Goal: Task Accomplishment & Management: Manage account settings

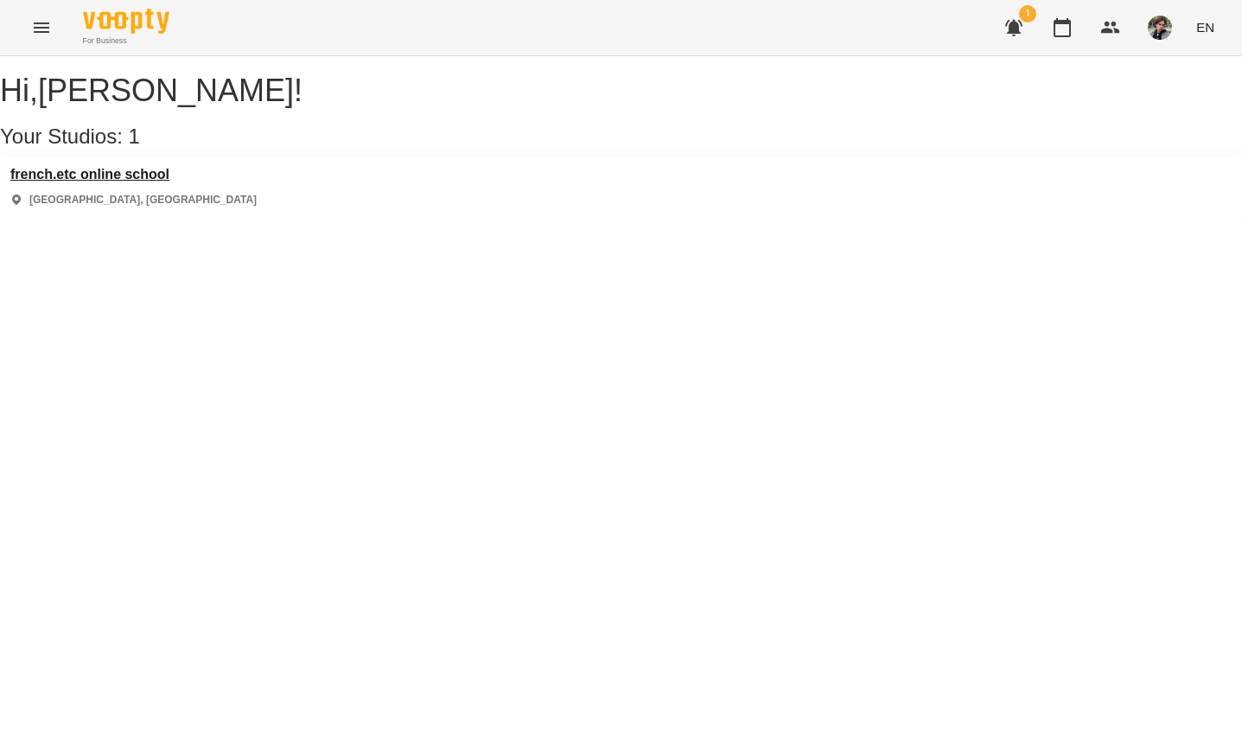
click at [160, 182] on h3 "french.etc online school" at bounding box center [133, 175] width 246 height 16
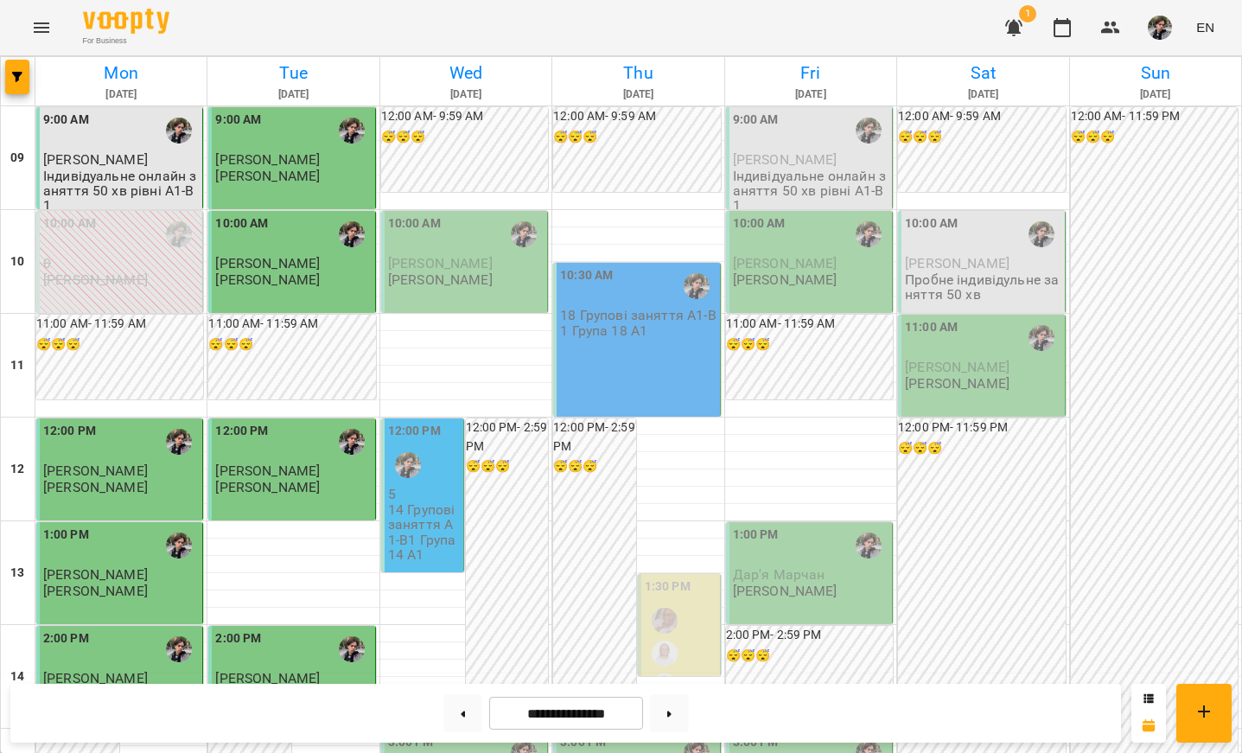
click at [1154, 37] on img "button" at bounding box center [1160, 28] width 24 height 24
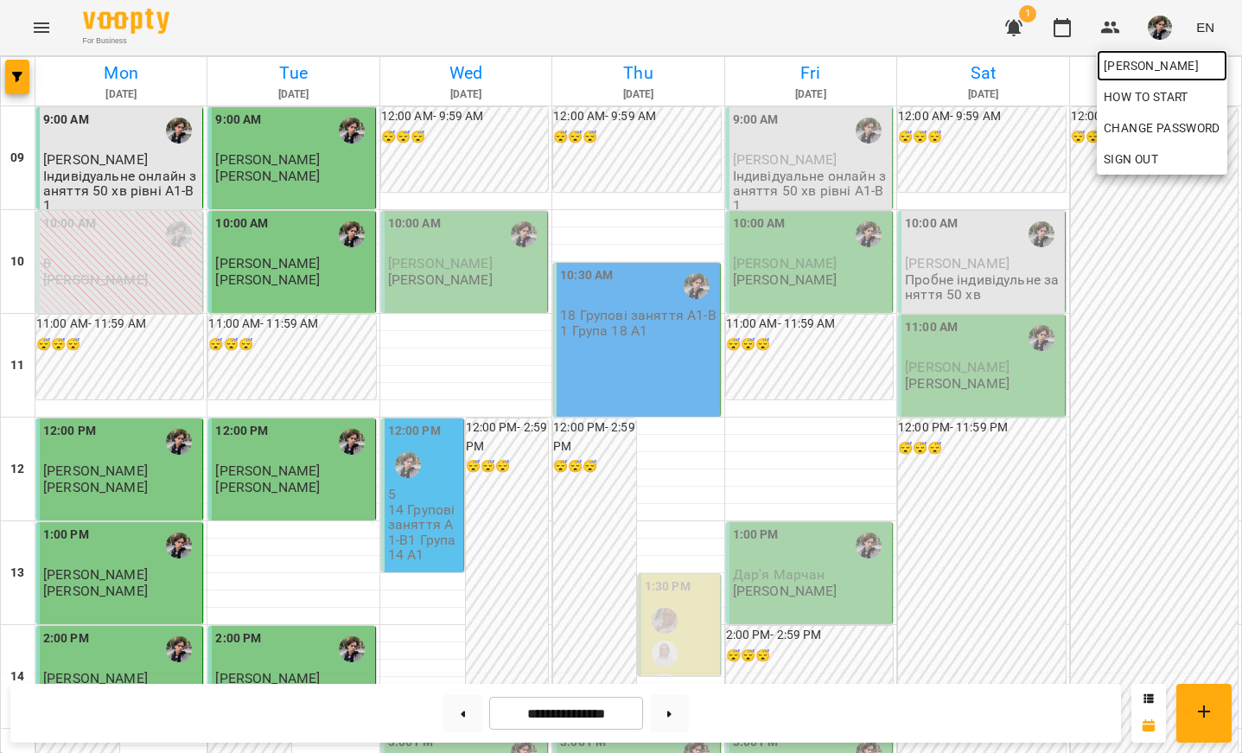
click at [1153, 70] on span "[PERSON_NAME]" at bounding box center [1162, 65] width 117 height 21
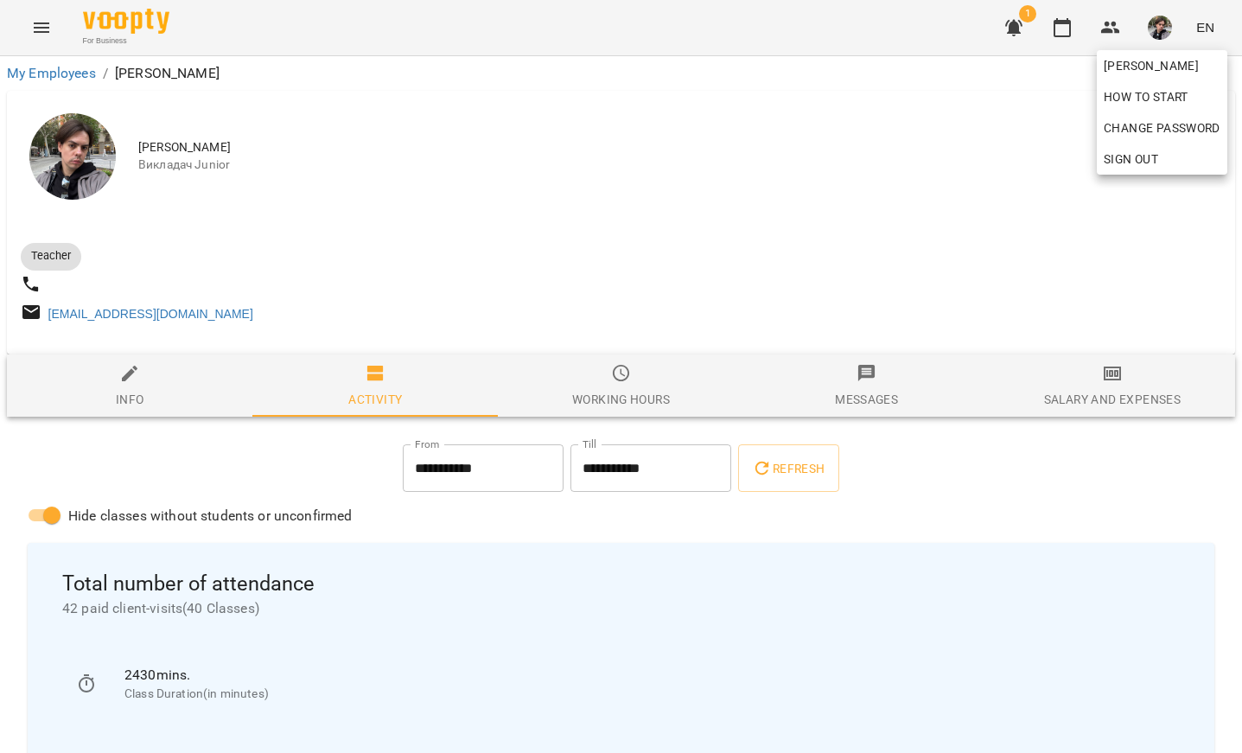
click at [1059, 21] on div at bounding box center [621, 376] width 1242 height 753
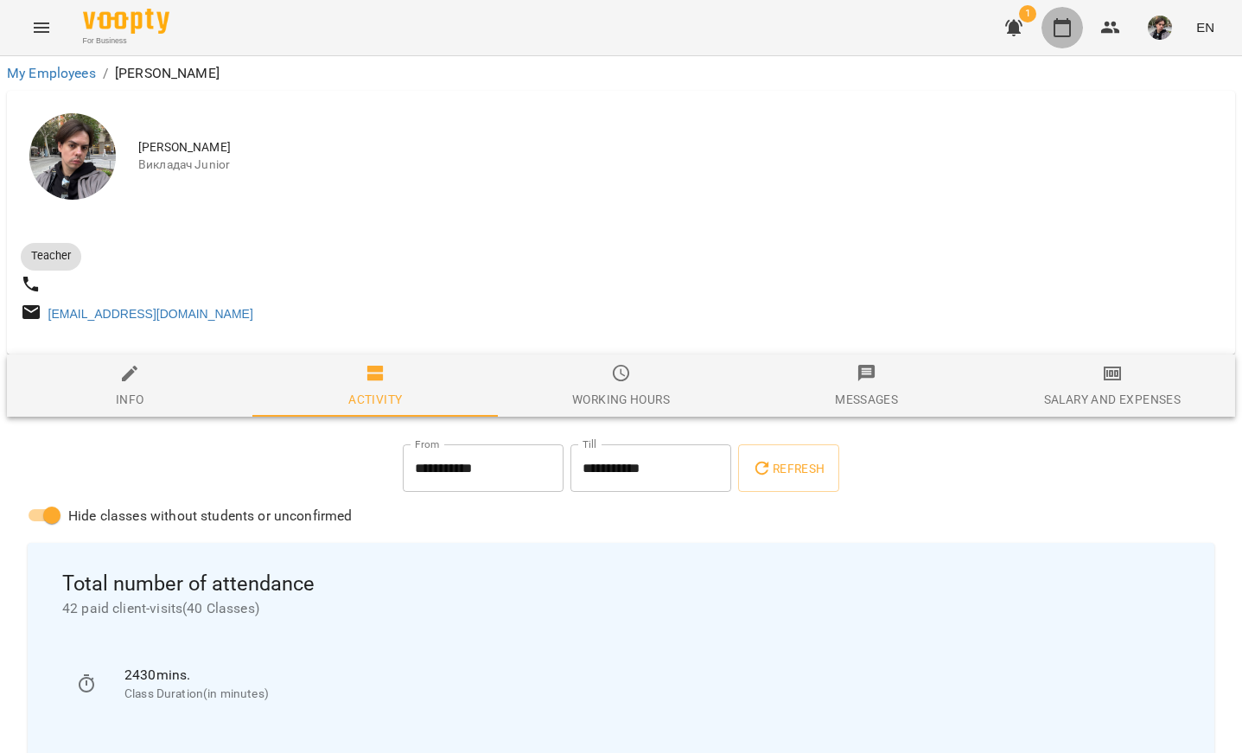
click at [1063, 42] on button "button" at bounding box center [1061, 27] width 41 height 41
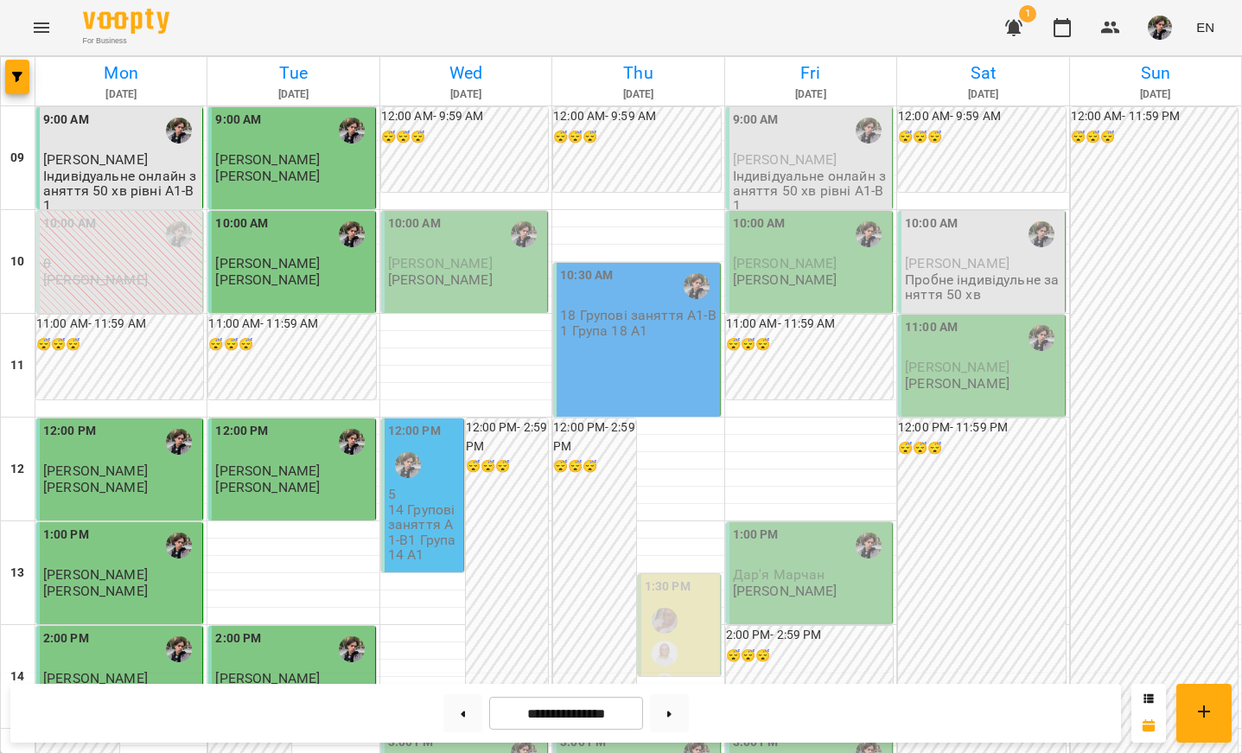
click at [594, 16] on div "For Business 1 EN" at bounding box center [621, 27] width 1242 height 55
click at [677, 720] on button at bounding box center [669, 713] width 39 height 38
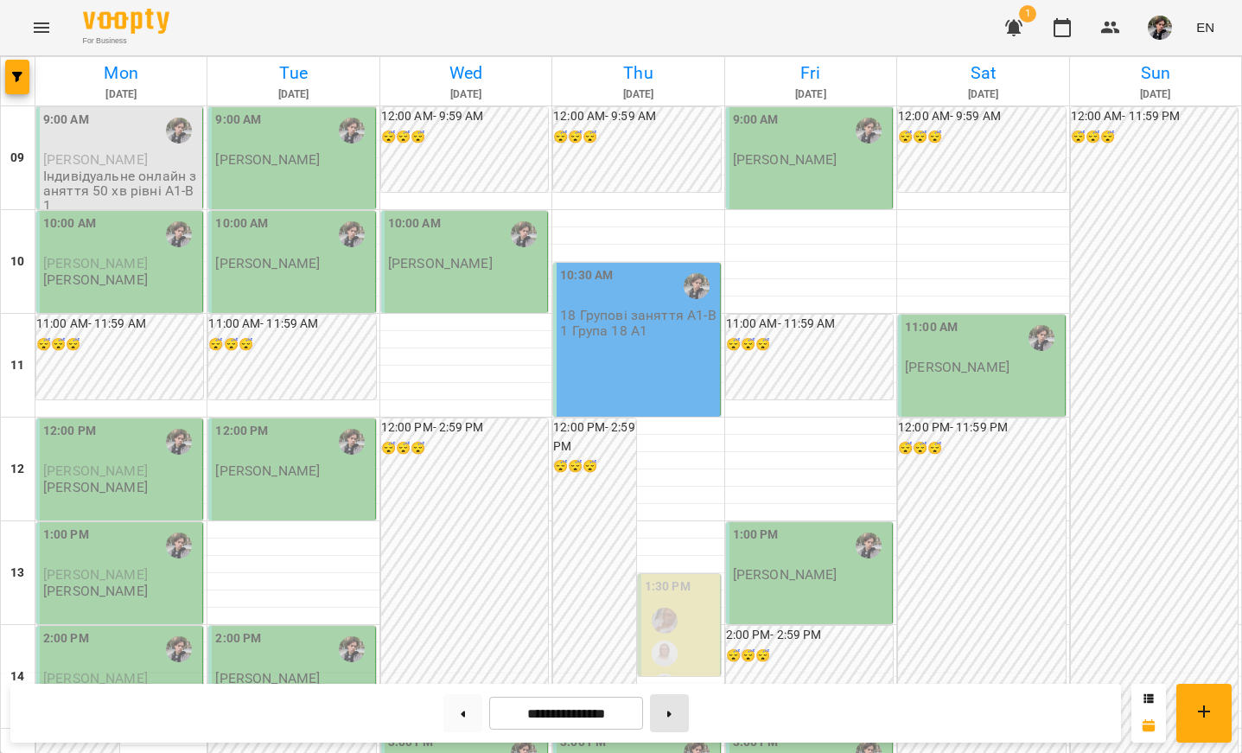
click at [673, 712] on button at bounding box center [669, 713] width 39 height 38
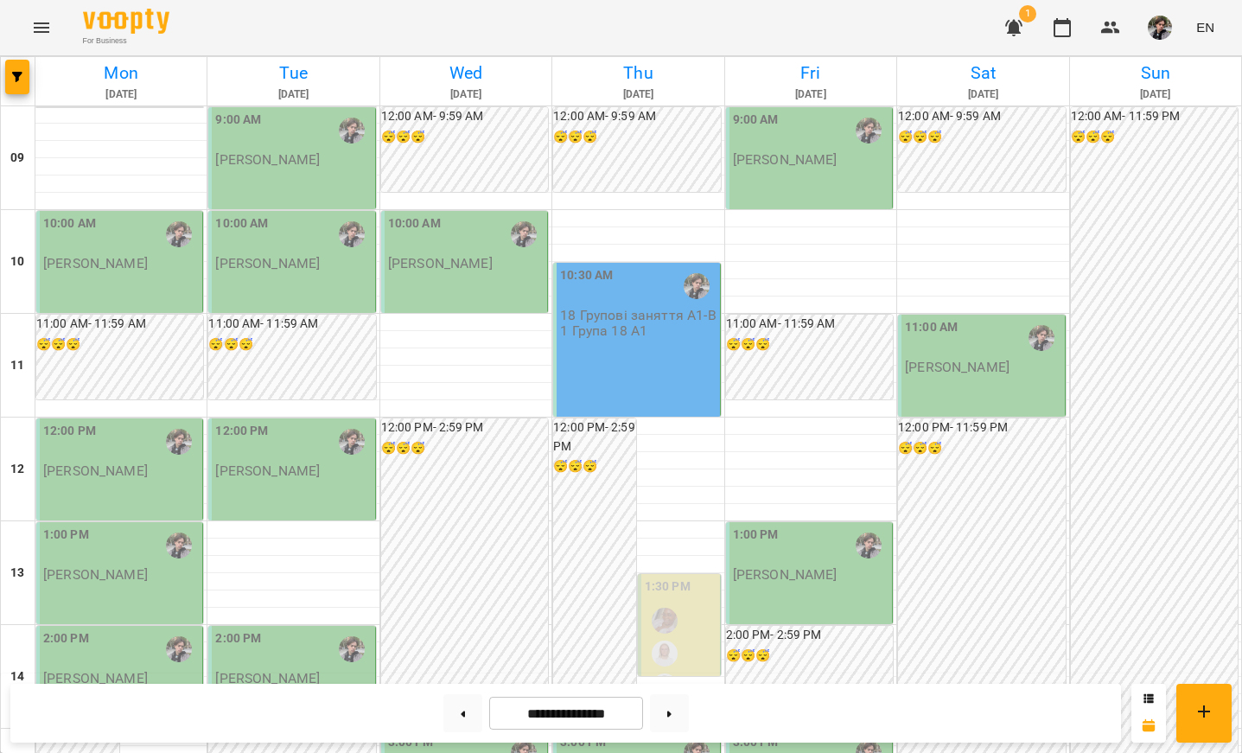
scroll to position [882, 0]
click at [461, 716] on icon at bounding box center [463, 713] width 4 height 6
type input "**********"
